Goal: Consume media (video, audio): Consume media (video, audio)

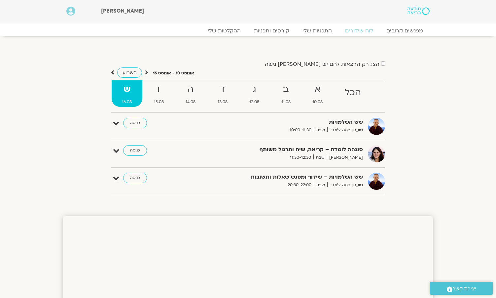
click at [111, 72] on icon at bounding box center [112, 72] width 3 height 7
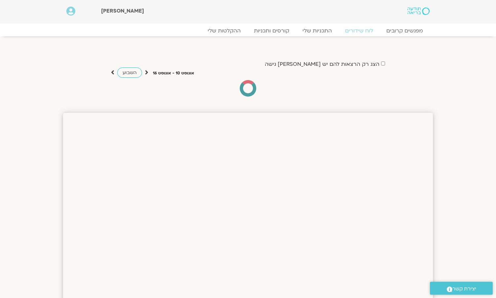
click at [111, 72] on icon at bounding box center [112, 72] width 3 height 7
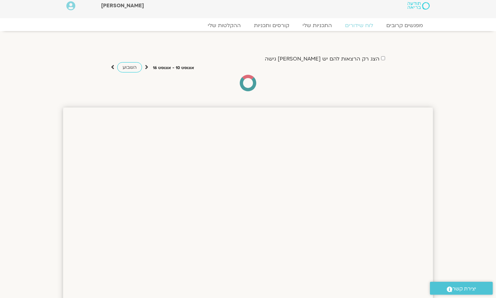
click at [111, 70] on icon at bounding box center [112, 67] width 3 height 7
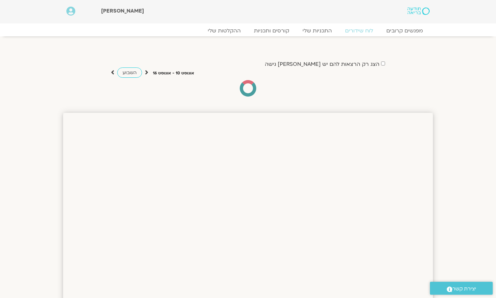
click at [114, 72] on icon at bounding box center [112, 72] width 3 height 7
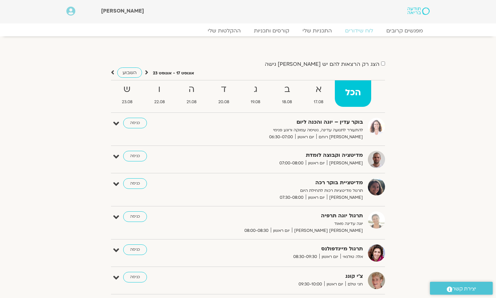
scroll to position [2, 1]
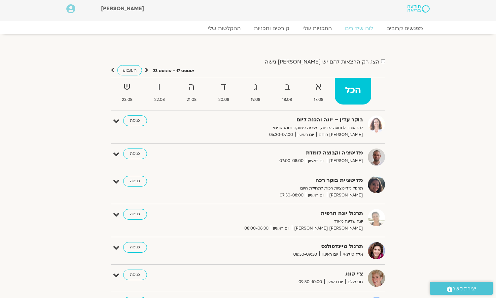
click at [145, 70] on icon at bounding box center [146, 70] width 3 height 7
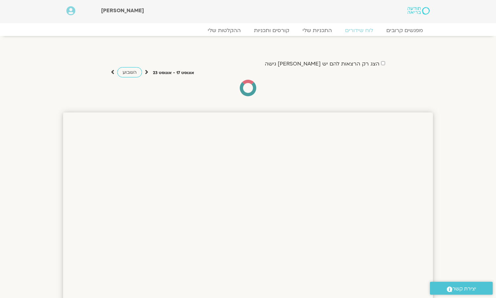
scroll to position [0, 0]
click at [145, 70] on icon at bounding box center [146, 72] width 3 height 7
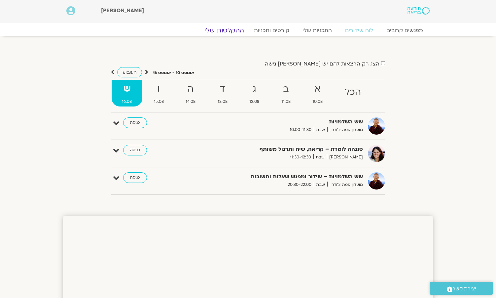
click at [231, 30] on link "ההקלטות שלי" at bounding box center [225, 30] width 56 height 8
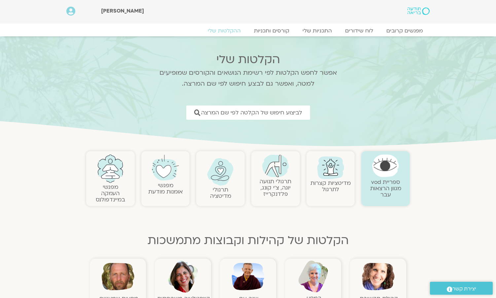
click at [216, 183] on img at bounding box center [220, 171] width 27 height 27
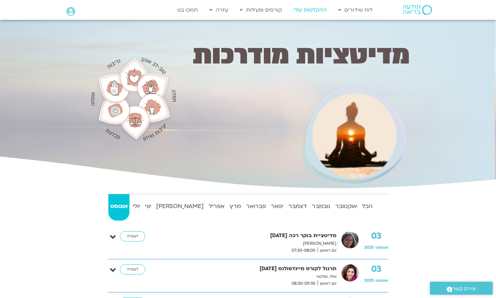
click at [306, 12] on link "ההקלטות שלי" at bounding box center [310, 10] width 40 height 13
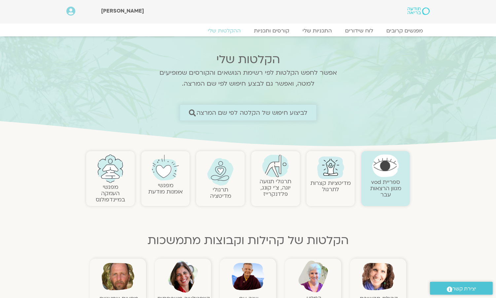
click at [284, 111] on span "לביצוע חיפוש של הקלטה לפי שם המרצה" at bounding box center [251, 112] width 111 height 7
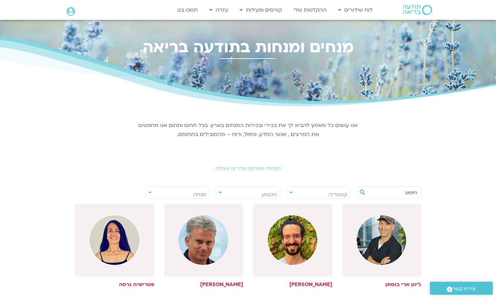
click at [391, 194] on input "text" at bounding box center [392, 192] width 50 height 11
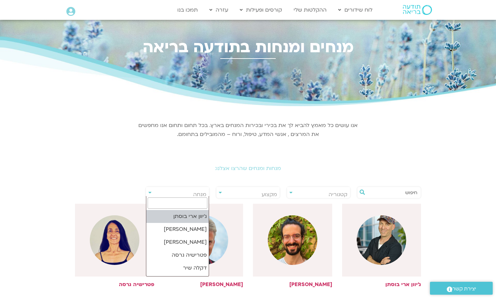
click at [204, 193] on span "מנחה" at bounding box center [199, 194] width 13 height 7
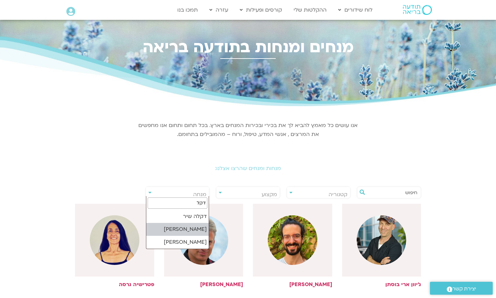
type input "דקל"
select select "******"
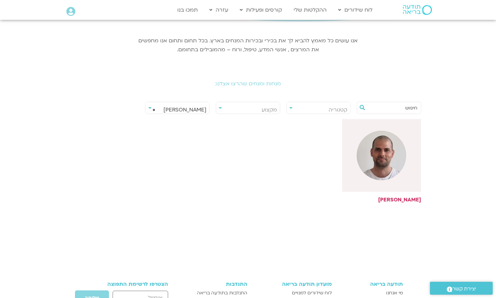
scroll to position [86, 0]
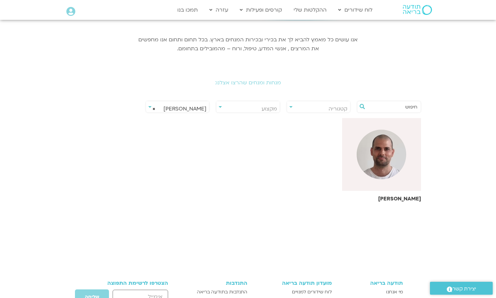
click at [363, 180] on div at bounding box center [381, 154] width 79 height 73
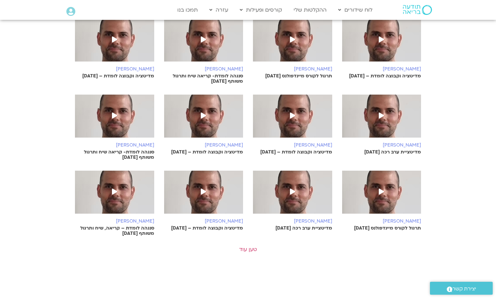
scroll to position [347, 0]
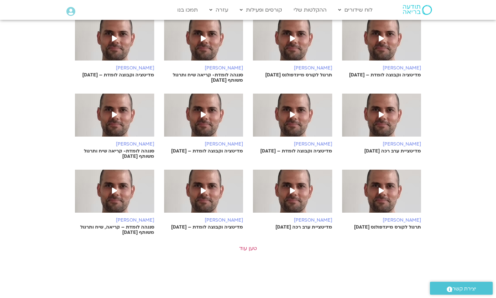
click at [289, 109] on span at bounding box center [293, 115] width 12 height 12
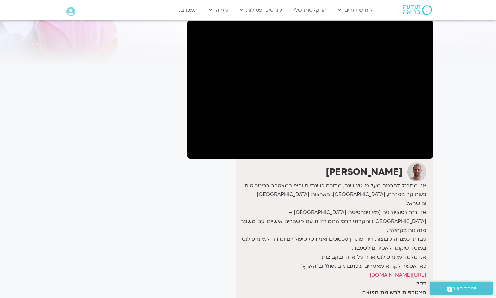
scroll to position [48, 0]
